Goal: Task Accomplishment & Management: Manage account settings

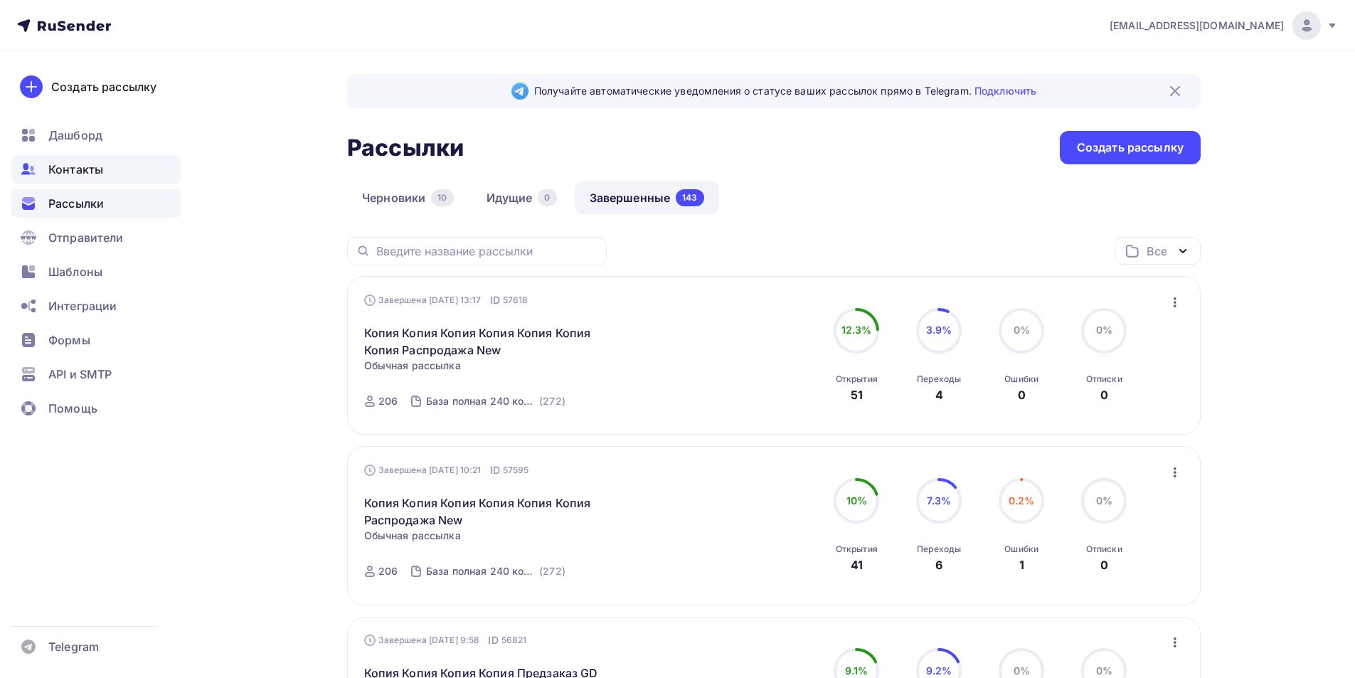
click at [79, 169] on span "Контакты" at bounding box center [75, 169] width 55 height 17
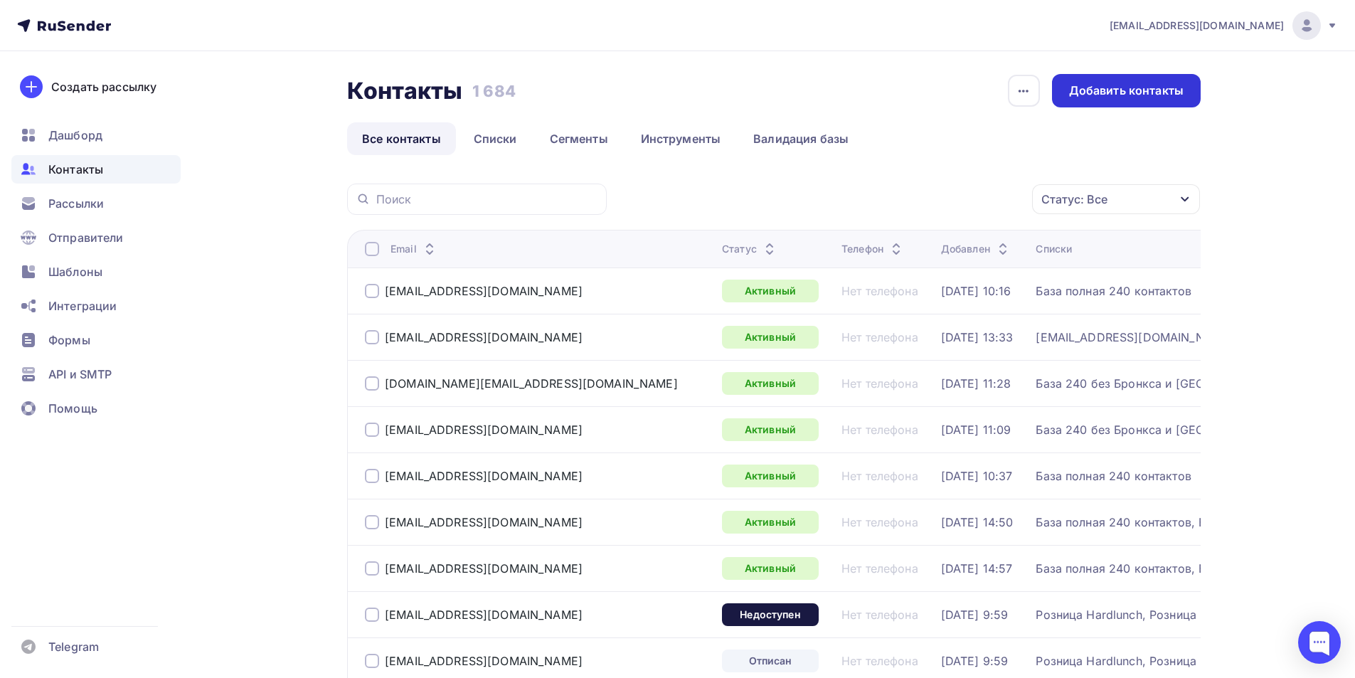
click at [1124, 90] on div "Добавить контакты" at bounding box center [1126, 91] width 115 height 16
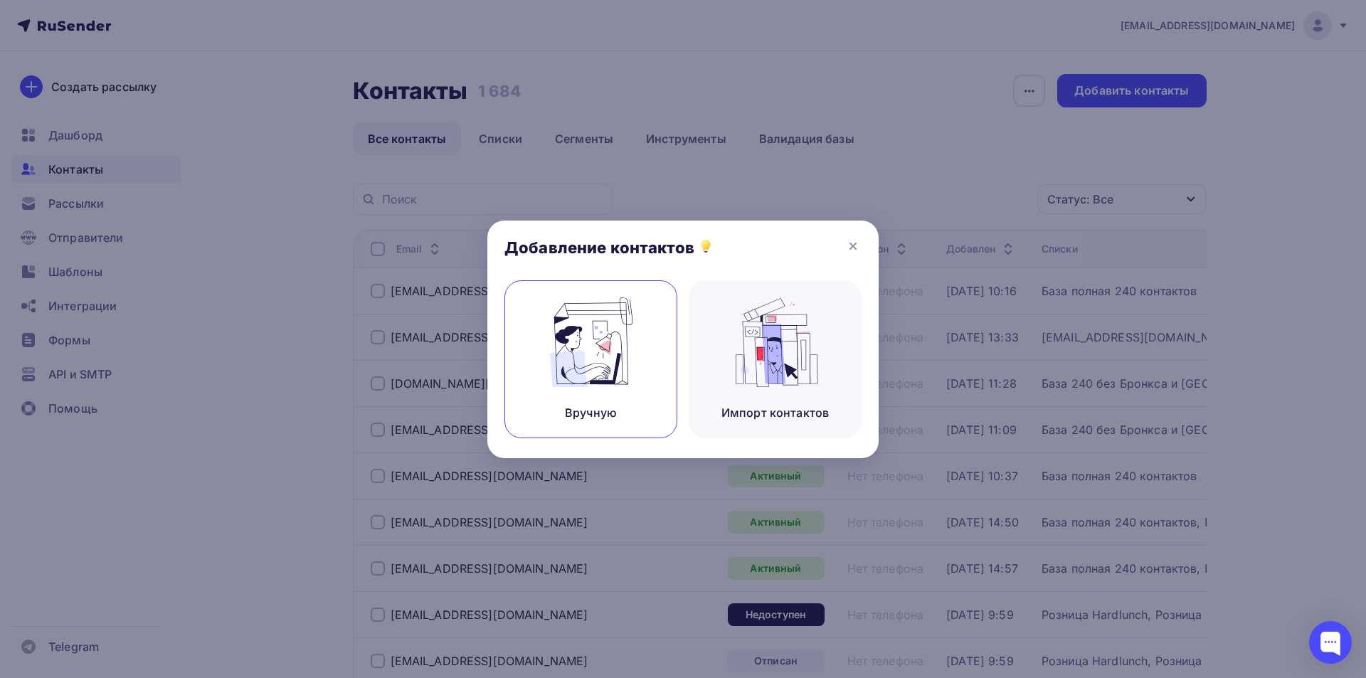
click at [615, 353] on img at bounding box center [591, 342] width 95 height 90
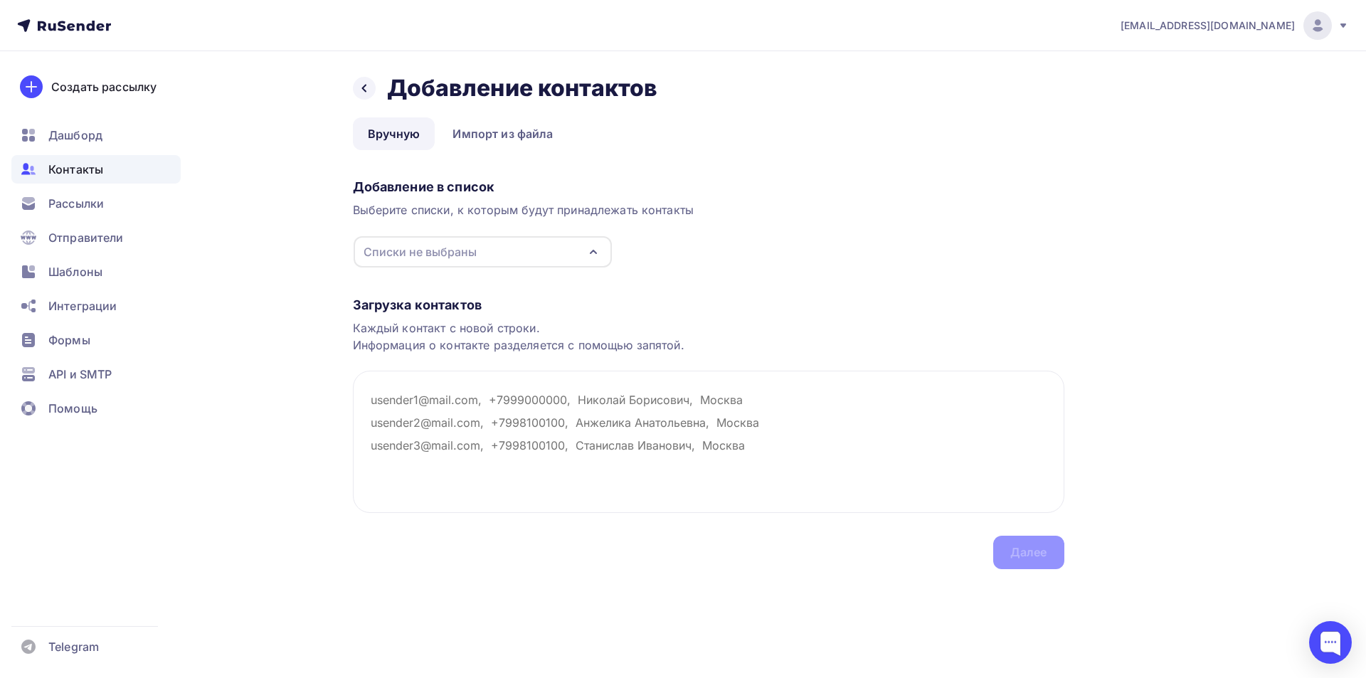
click at [458, 251] on div "Списки не выбраны" at bounding box center [420, 251] width 113 height 17
click at [725, 428] on textarea at bounding box center [709, 442] width 712 height 142
paste textarea "[EMAIL_ADDRESS][DOMAIN_NAME]"
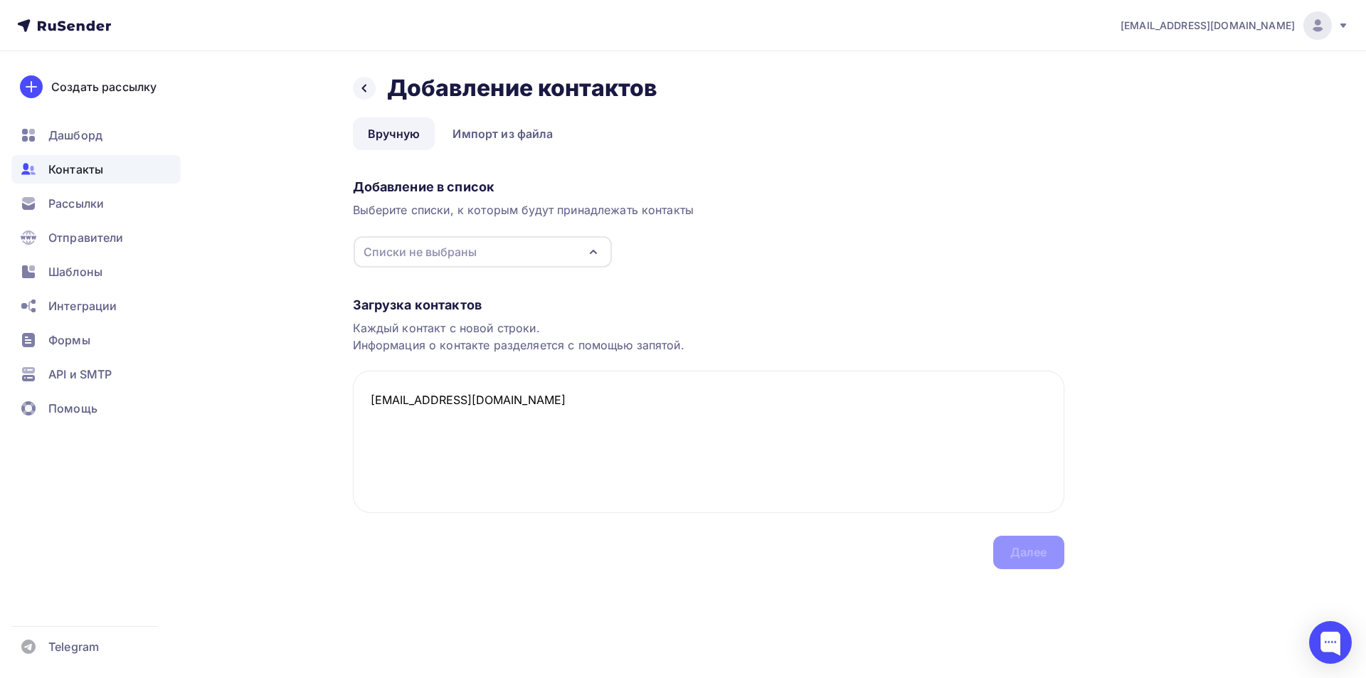
click at [465, 259] on div "Списки не выбраны" at bounding box center [420, 251] width 113 height 17
type textarea "[EMAIL_ADDRESS][DOMAIN_NAME]"
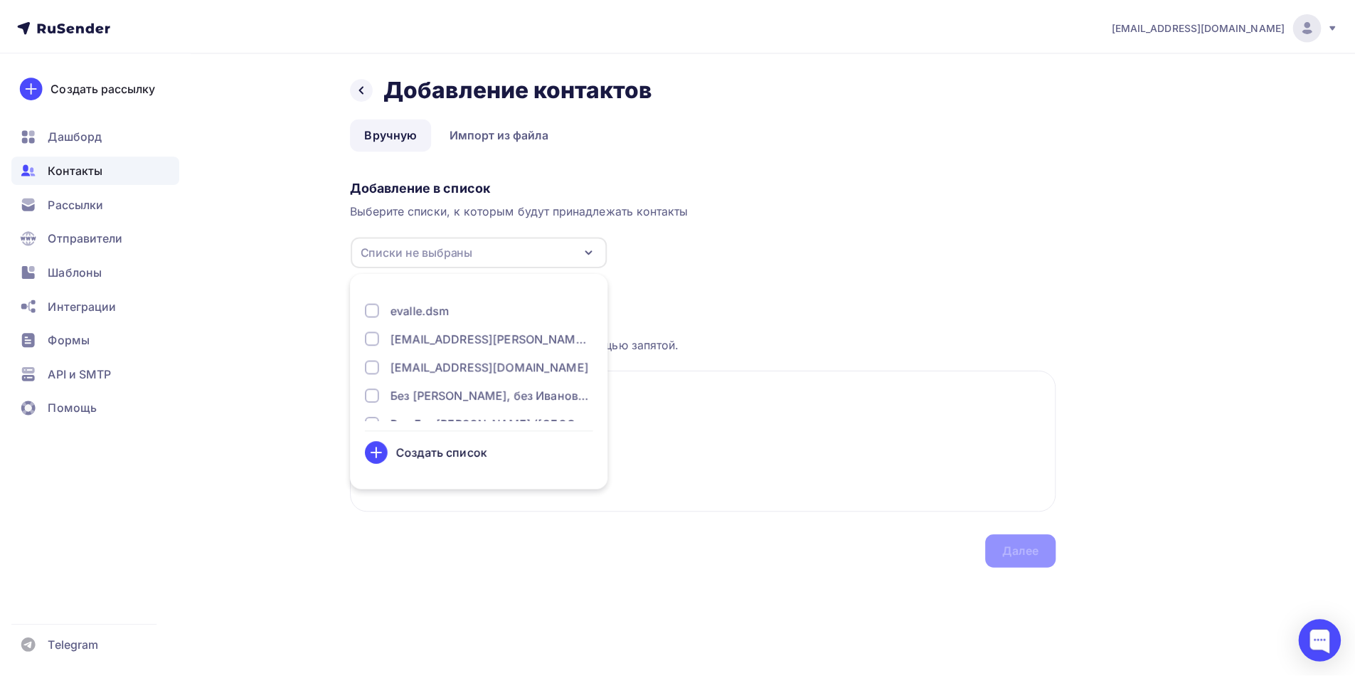
scroll to position [356, 0]
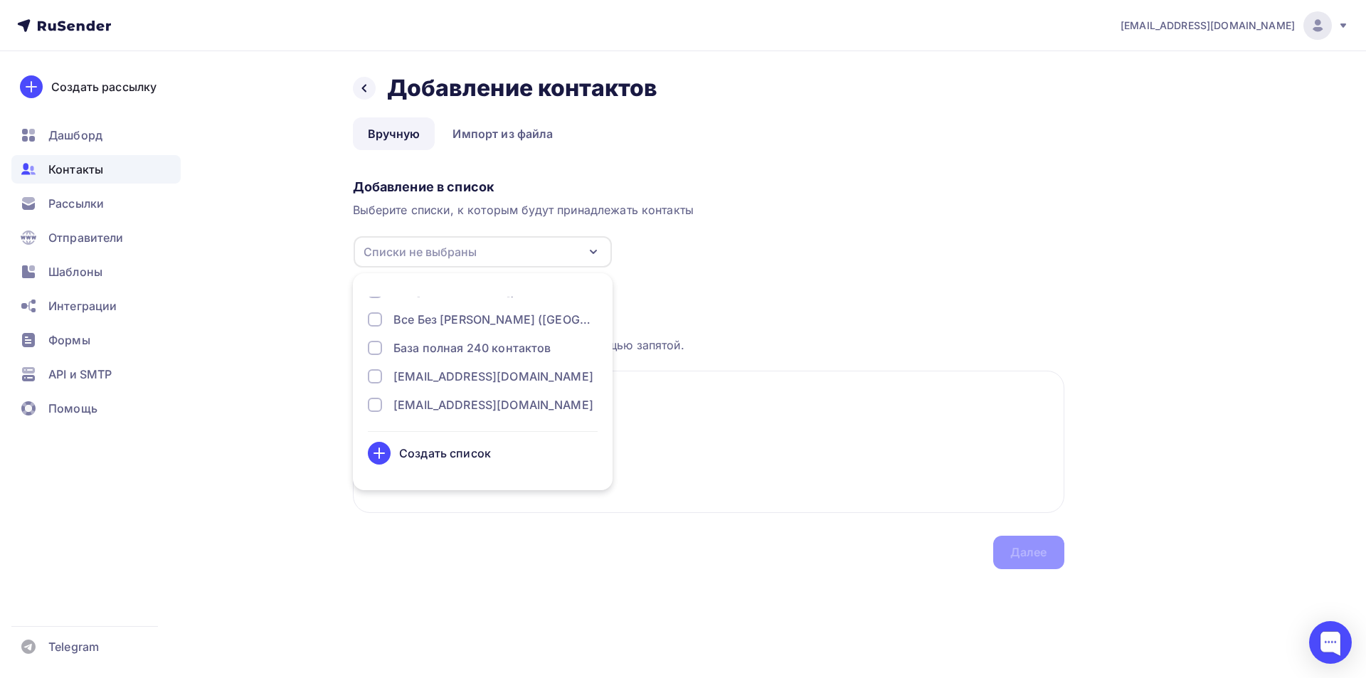
click at [482, 349] on div "База полная 240 контактов" at bounding box center [472, 347] width 158 height 17
click at [440, 249] on div "База полная 240 контактов" at bounding box center [441, 251] width 155 height 17
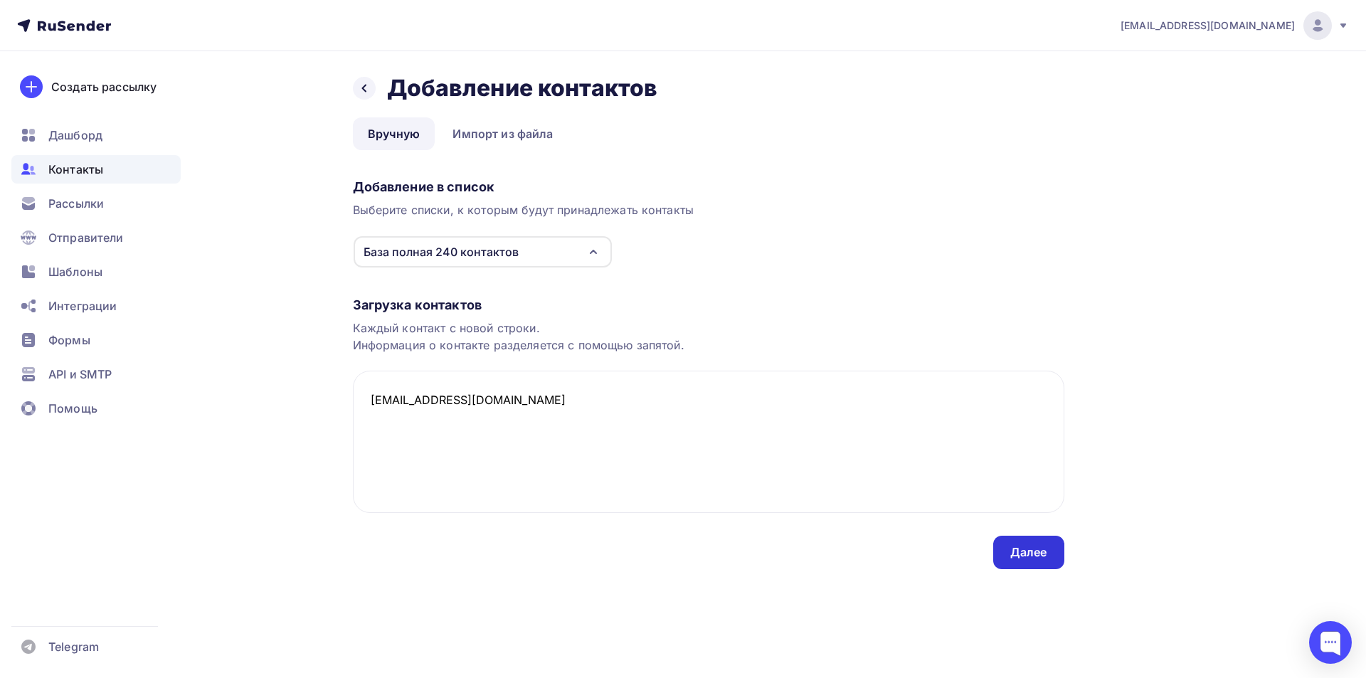
click at [1010, 545] on div "Далее" at bounding box center [1028, 552] width 71 height 33
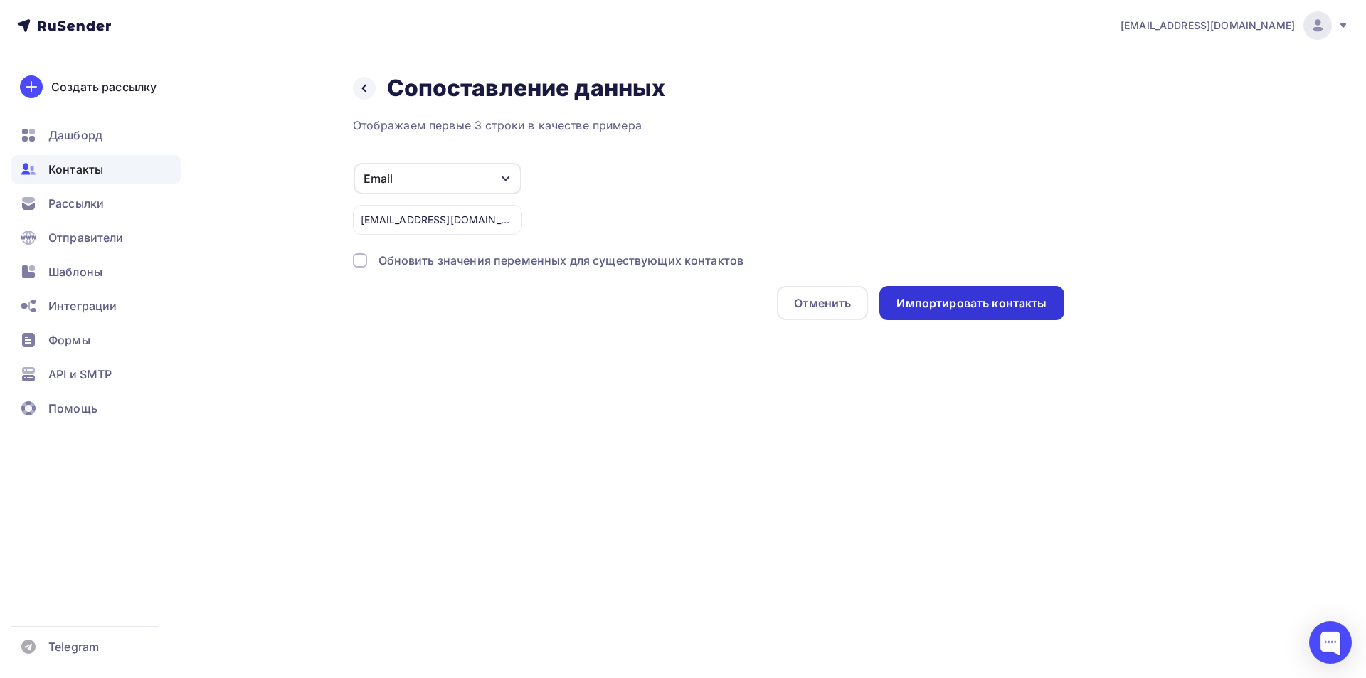
click at [935, 310] on div "Импортировать контакты" at bounding box center [972, 303] width 150 height 16
